Goal: Navigation & Orientation: Find specific page/section

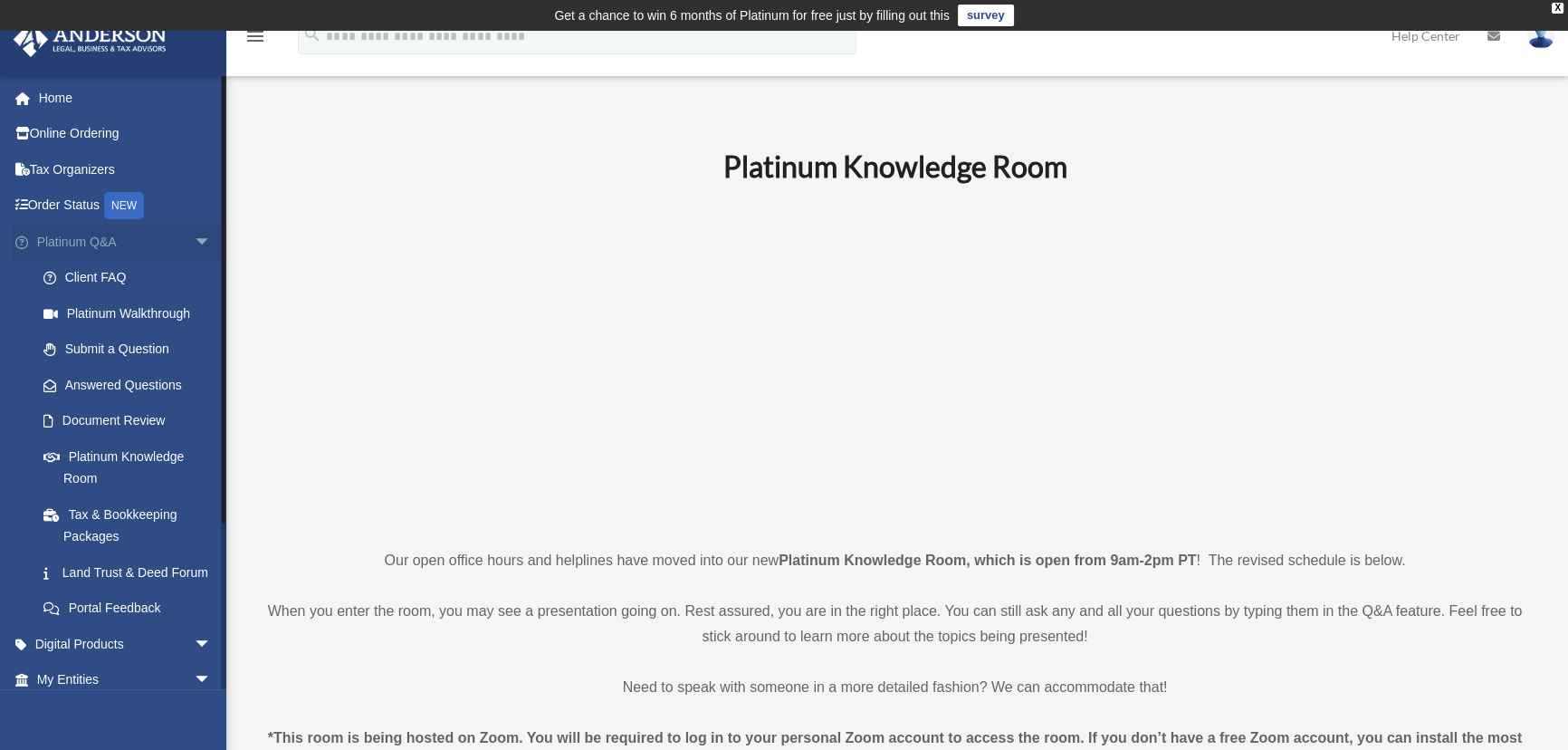
click at [193, 233] on span "arrow_drop_down" at bounding box center [212, 242] width 37 height 38
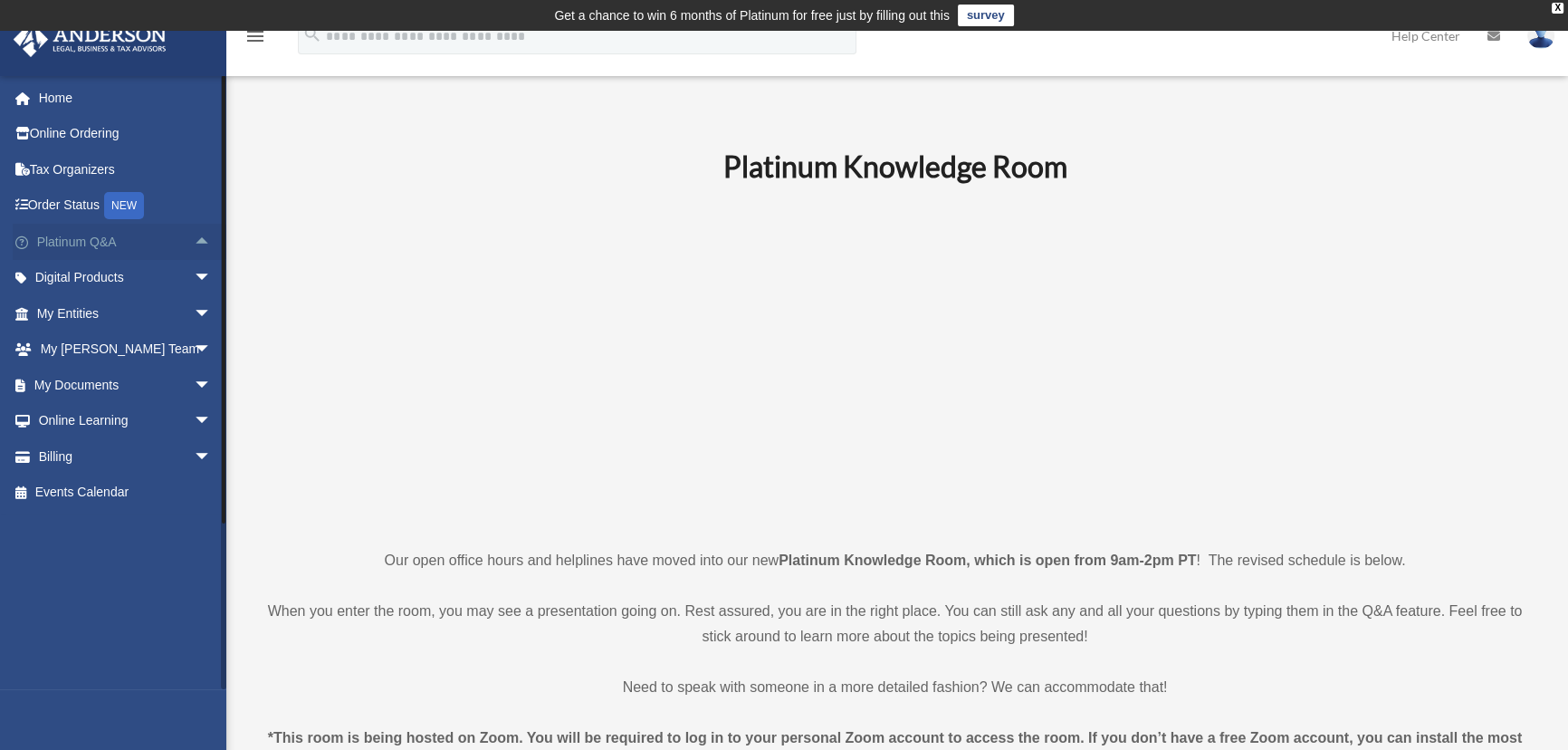
click at [193, 239] on span "arrow_drop_up" at bounding box center [212, 242] width 37 height 38
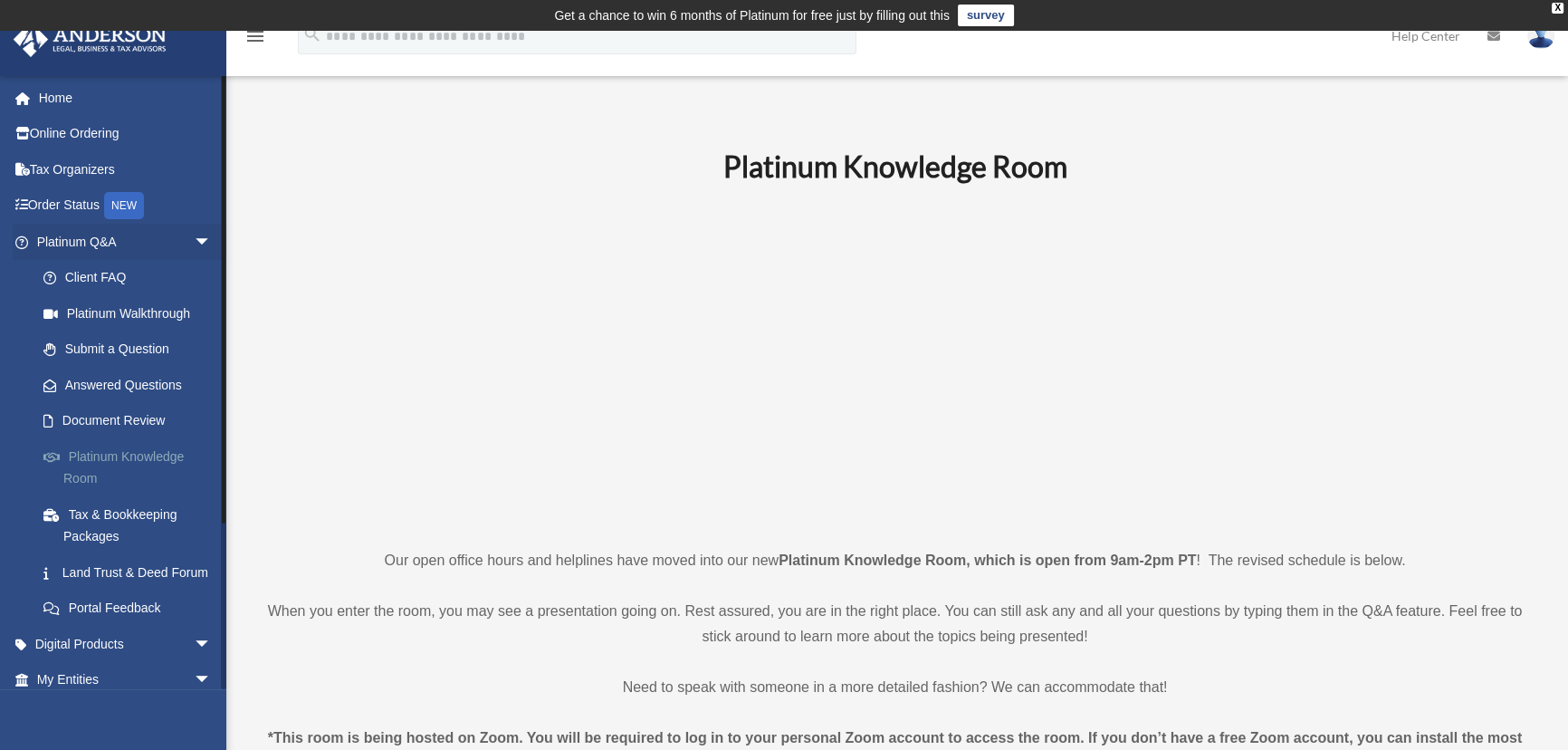
click at [78, 459] on link "Platinum Knowledge Room" at bounding box center [132, 467] width 214 height 58
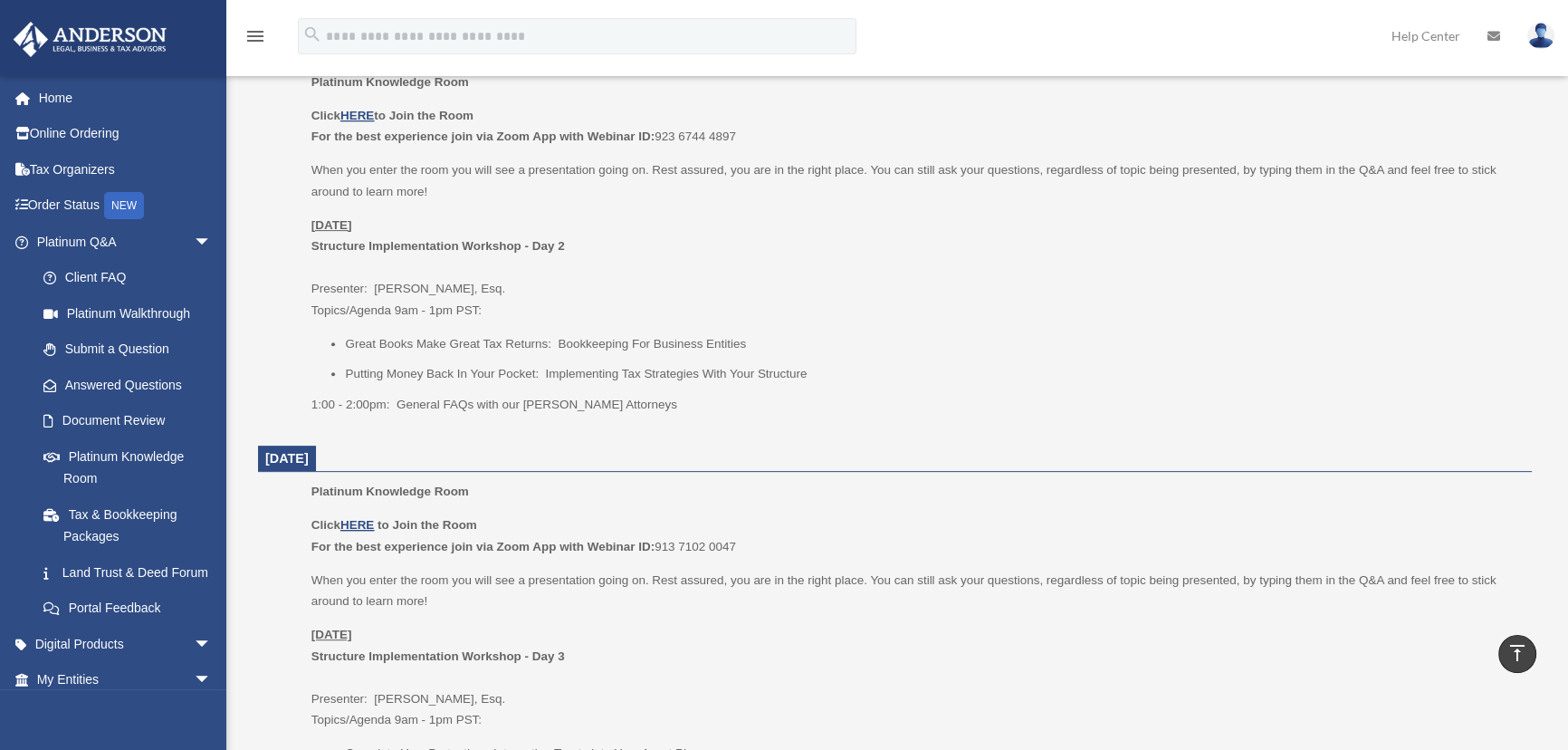
scroll to position [823, 0]
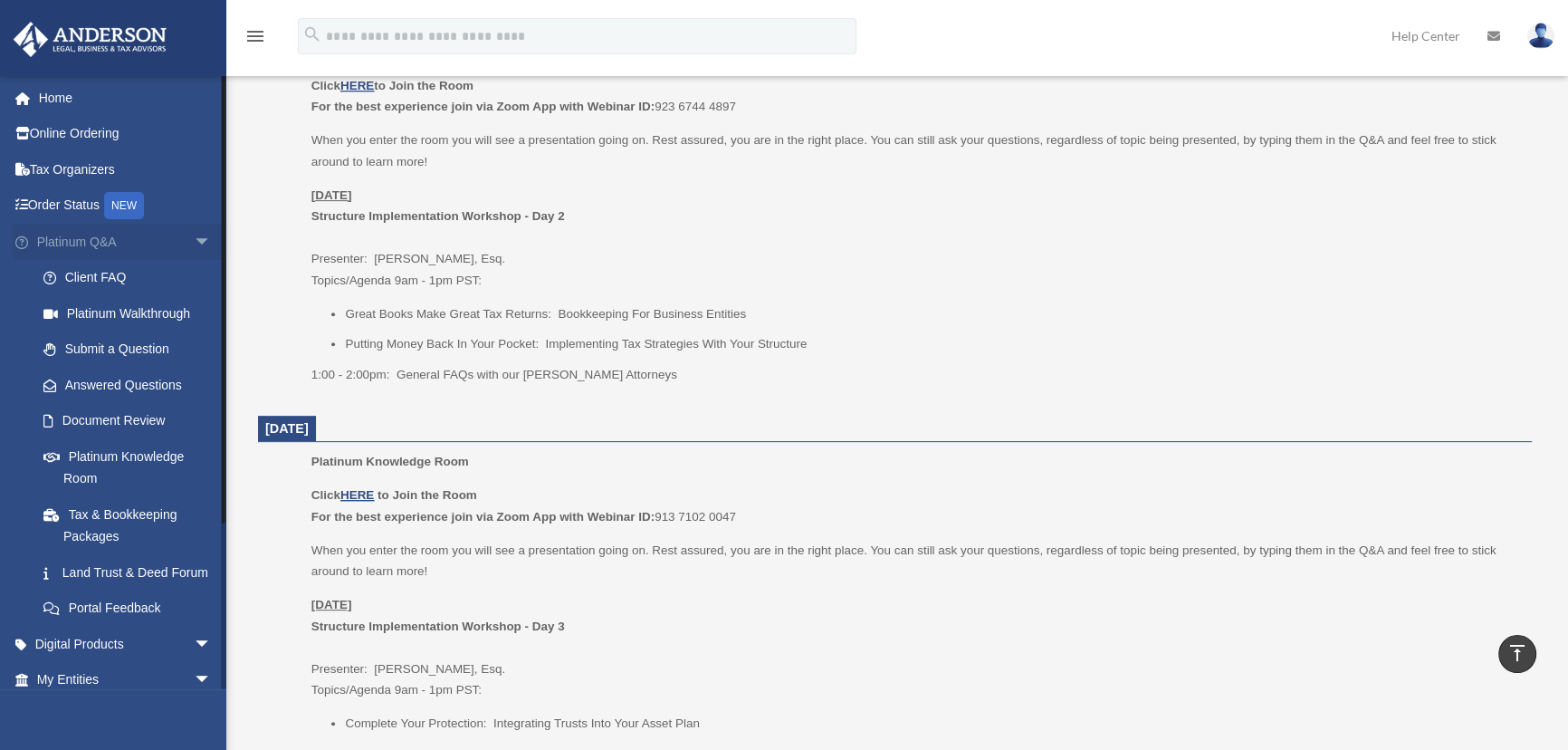
click at [193, 240] on span "arrow_drop_down" at bounding box center [212, 242] width 37 height 38
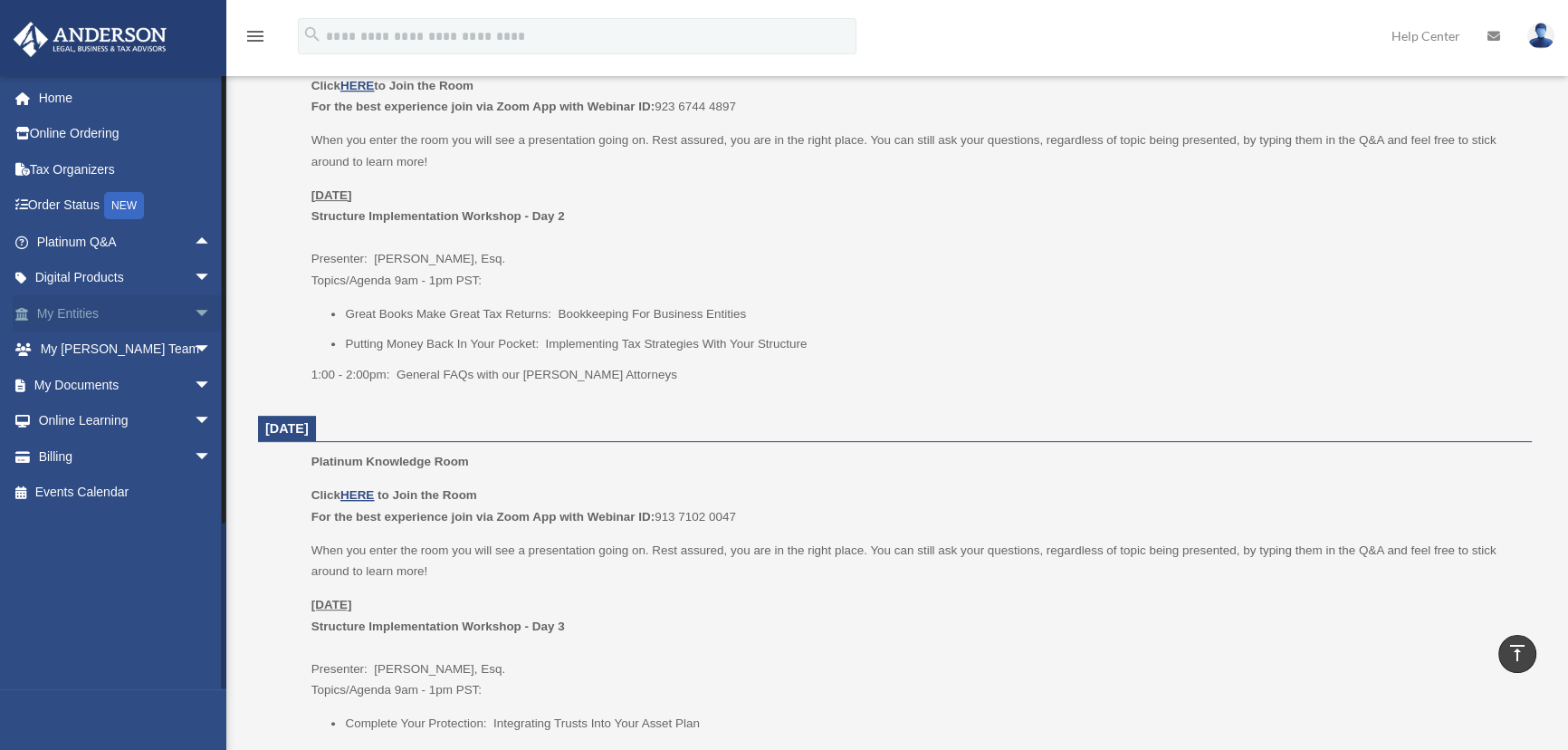
click at [193, 310] on span "arrow_drop_down" at bounding box center [212, 314] width 37 height 38
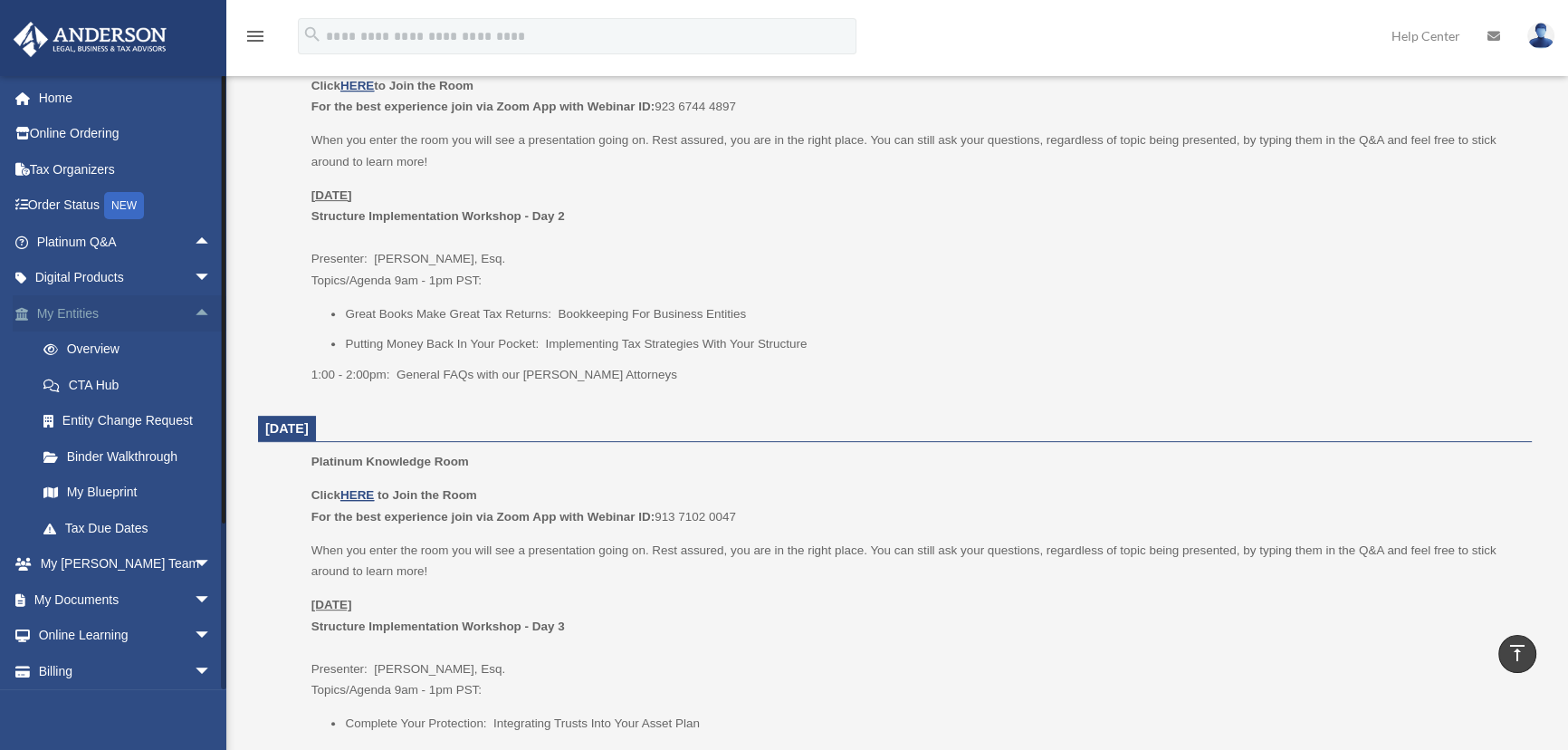
click at [193, 311] on span "arrow_drop_up" at bounding box center [212, 314] width 37 height 38
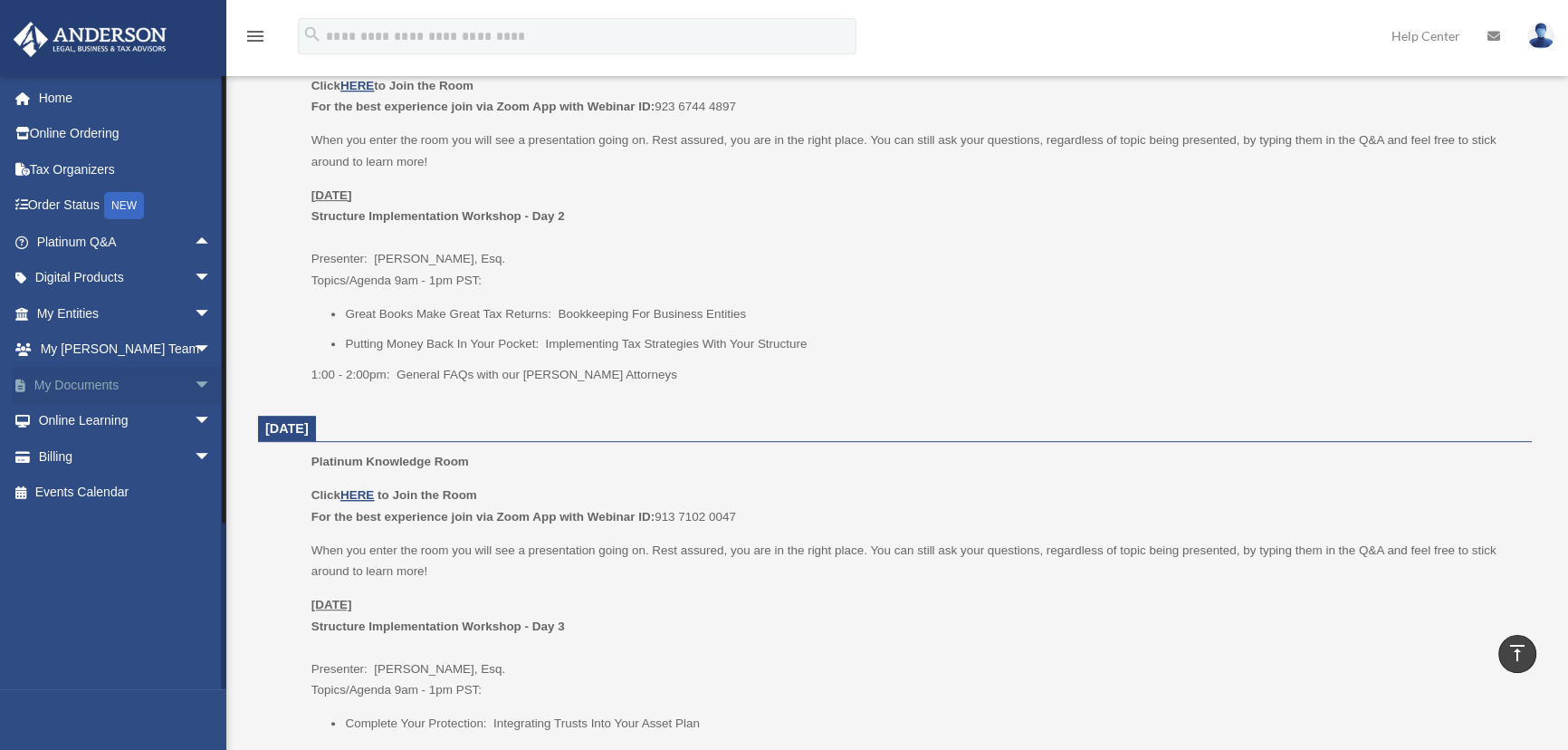
click at [193, 386] on span "arrow_drop_down" at bounding box center [212, 385] width 37 height 38
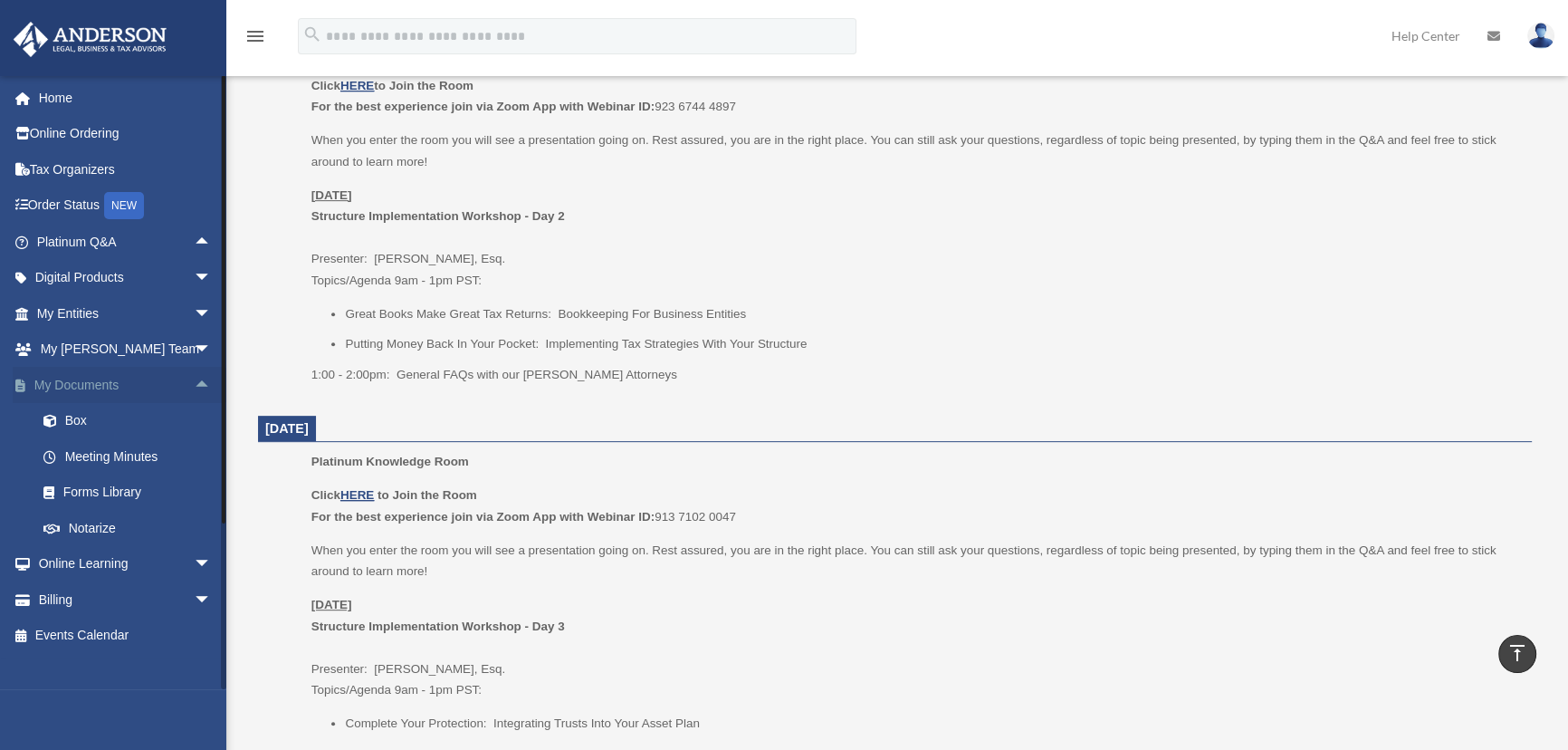
click at [193, 383] on span "arrow_drop_up" at bounding box center [212, 385] width 37 height 38
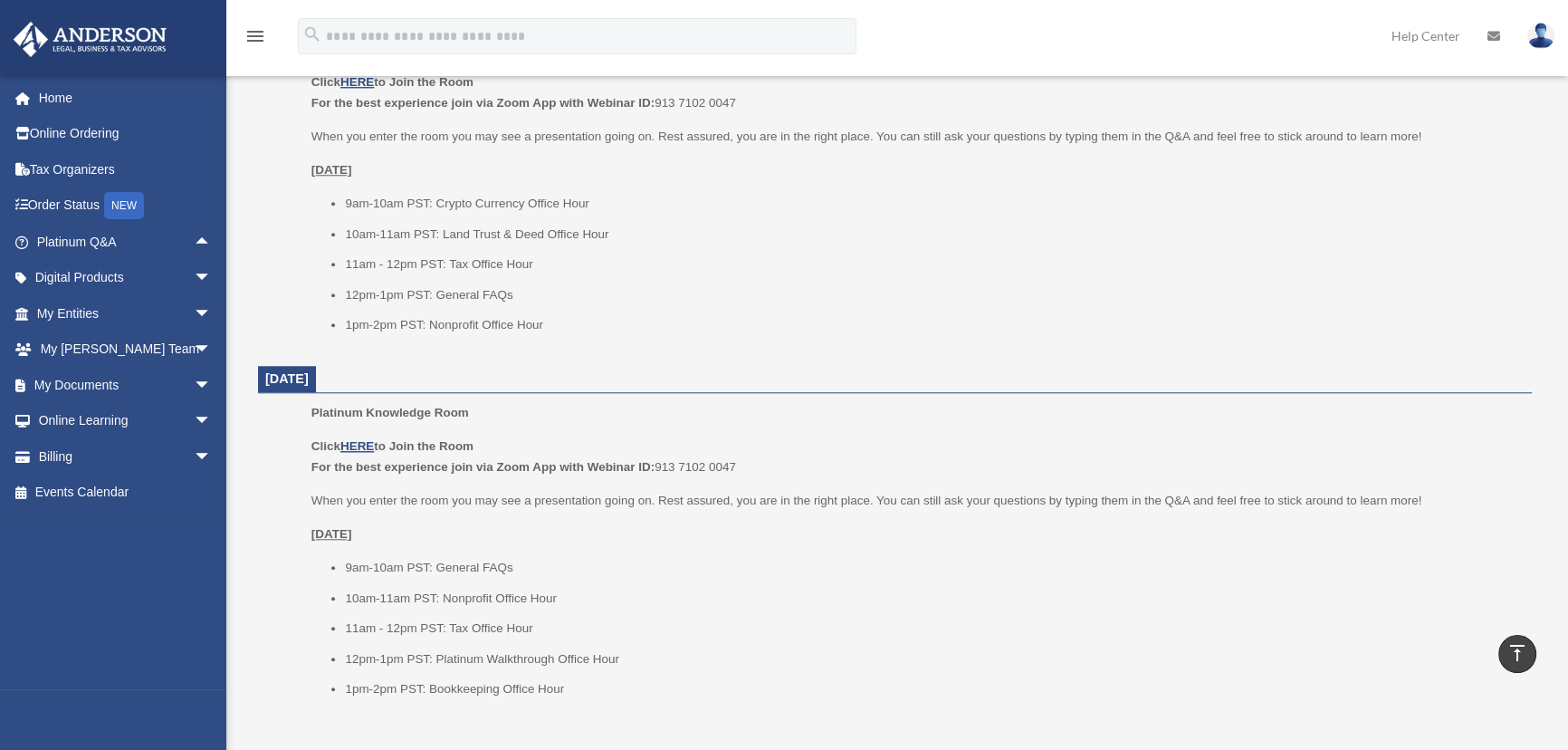
scroll to position [2141, 0]
